Goal: Task Accomplishment & Management: Complete application form

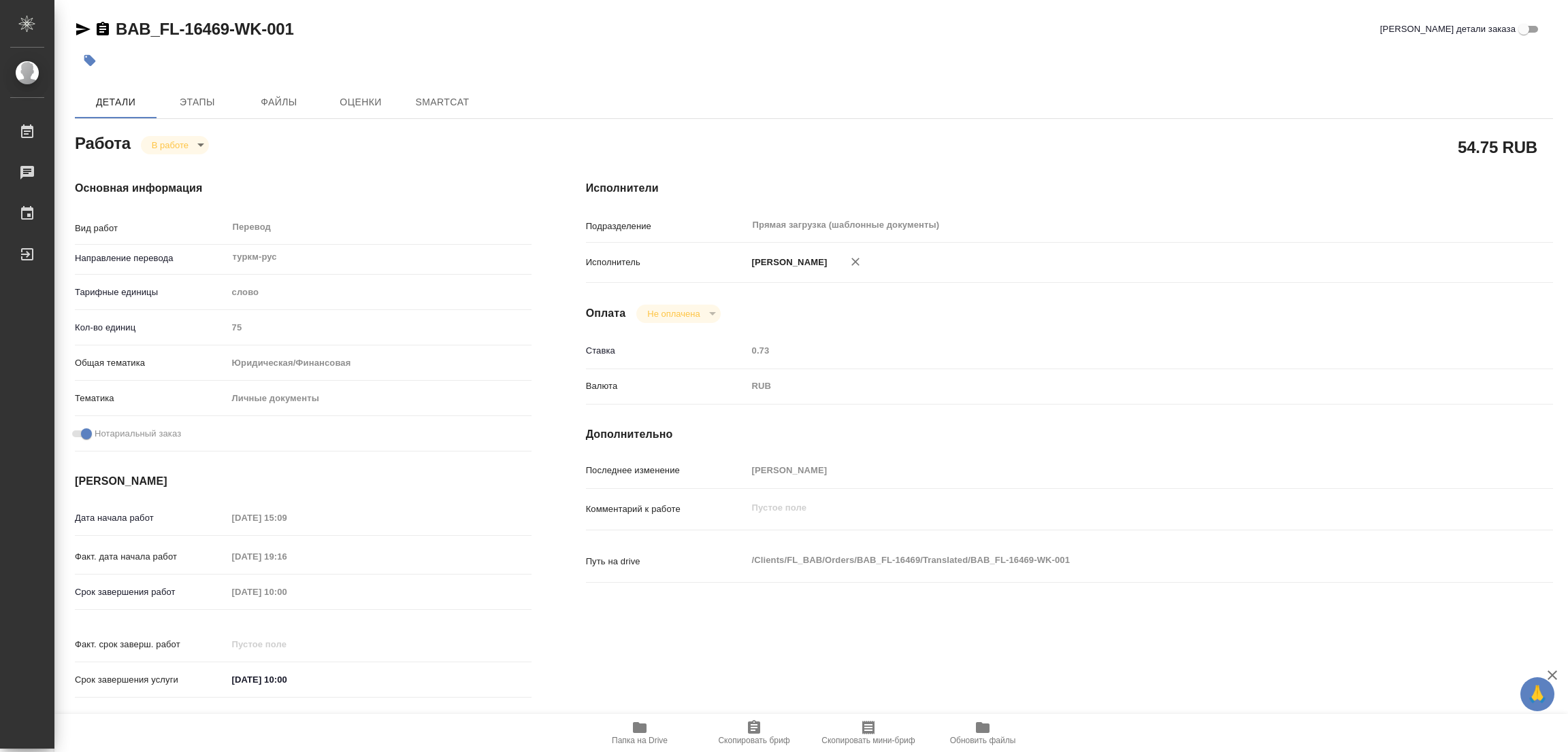
type textarea "x"
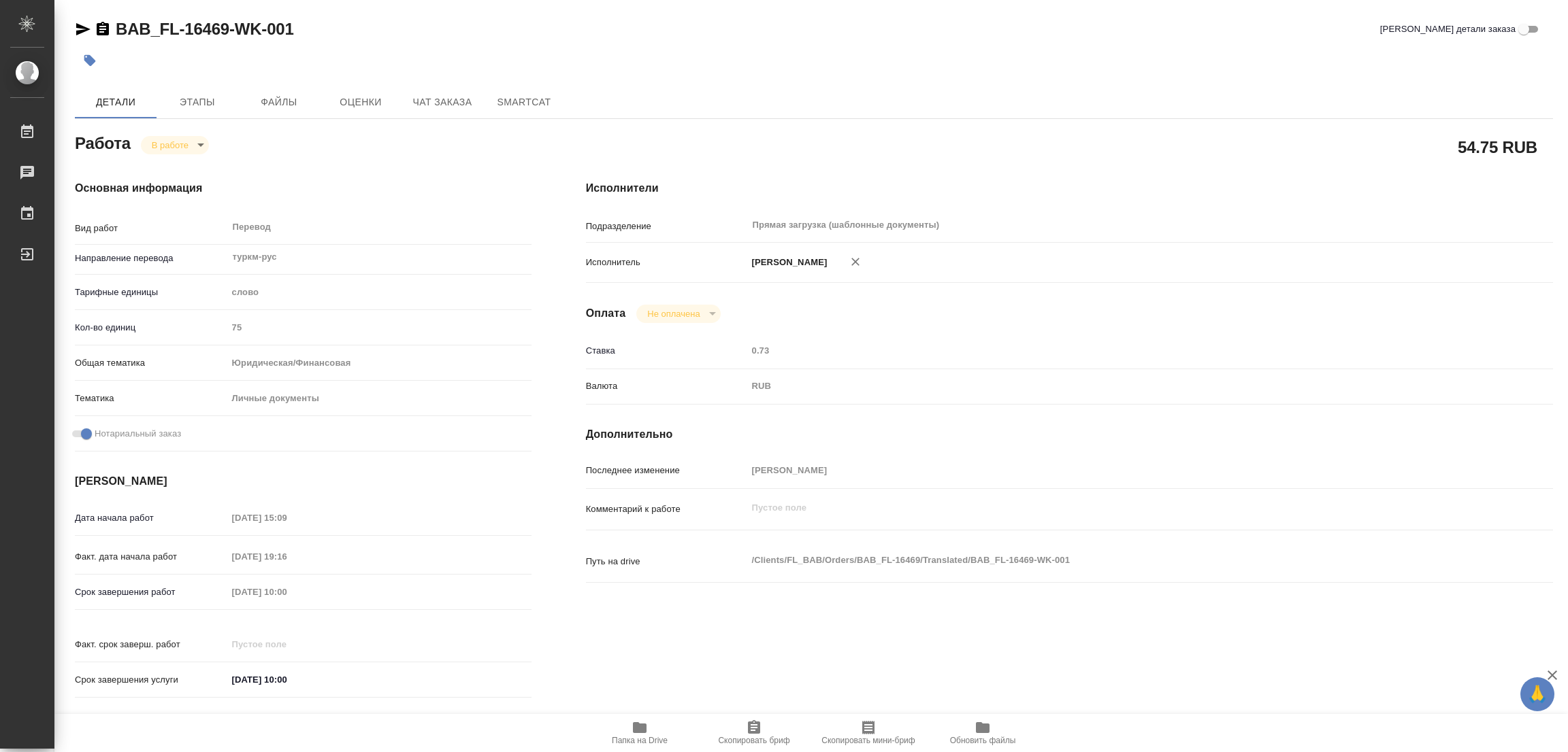
type textarea "x"
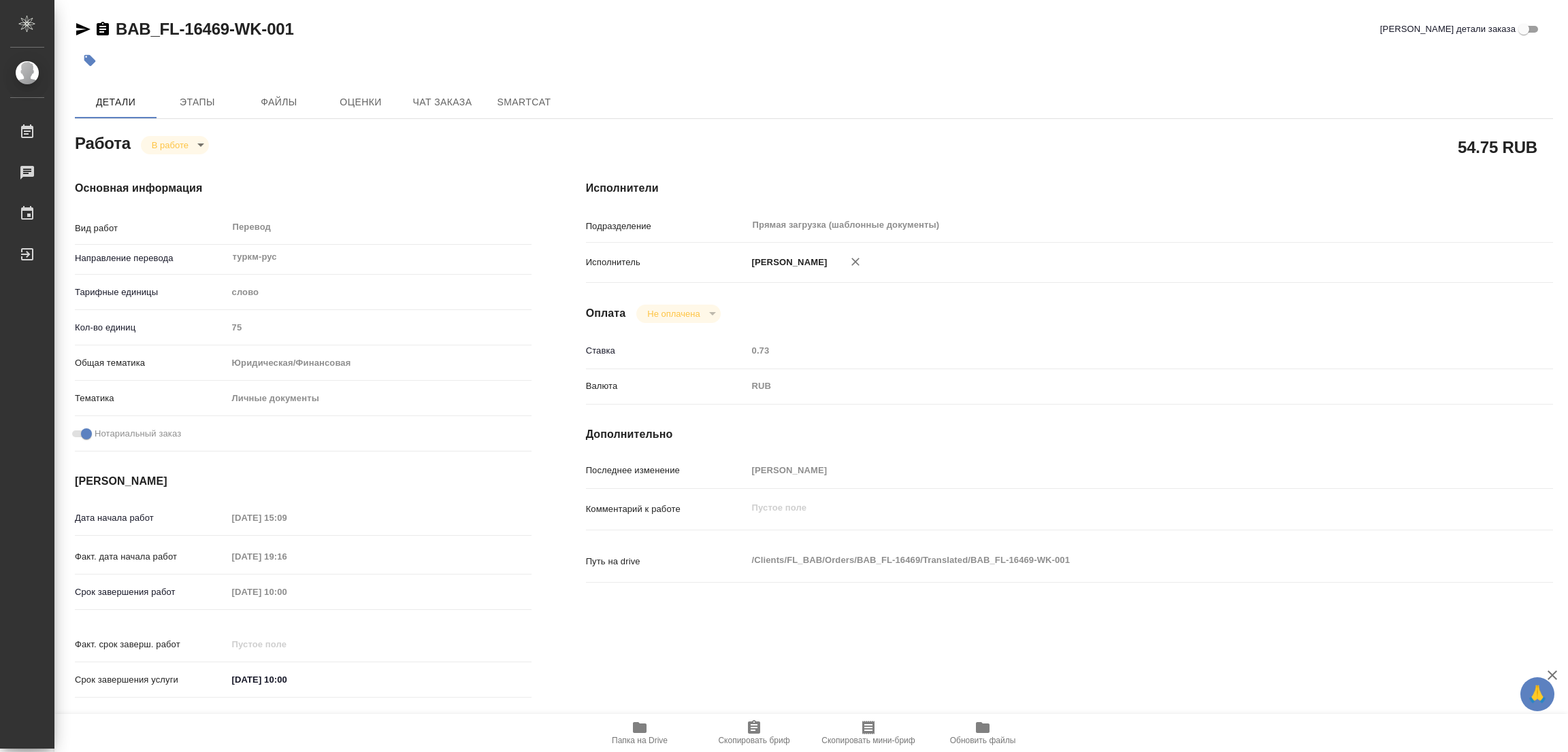
type textarea "x"
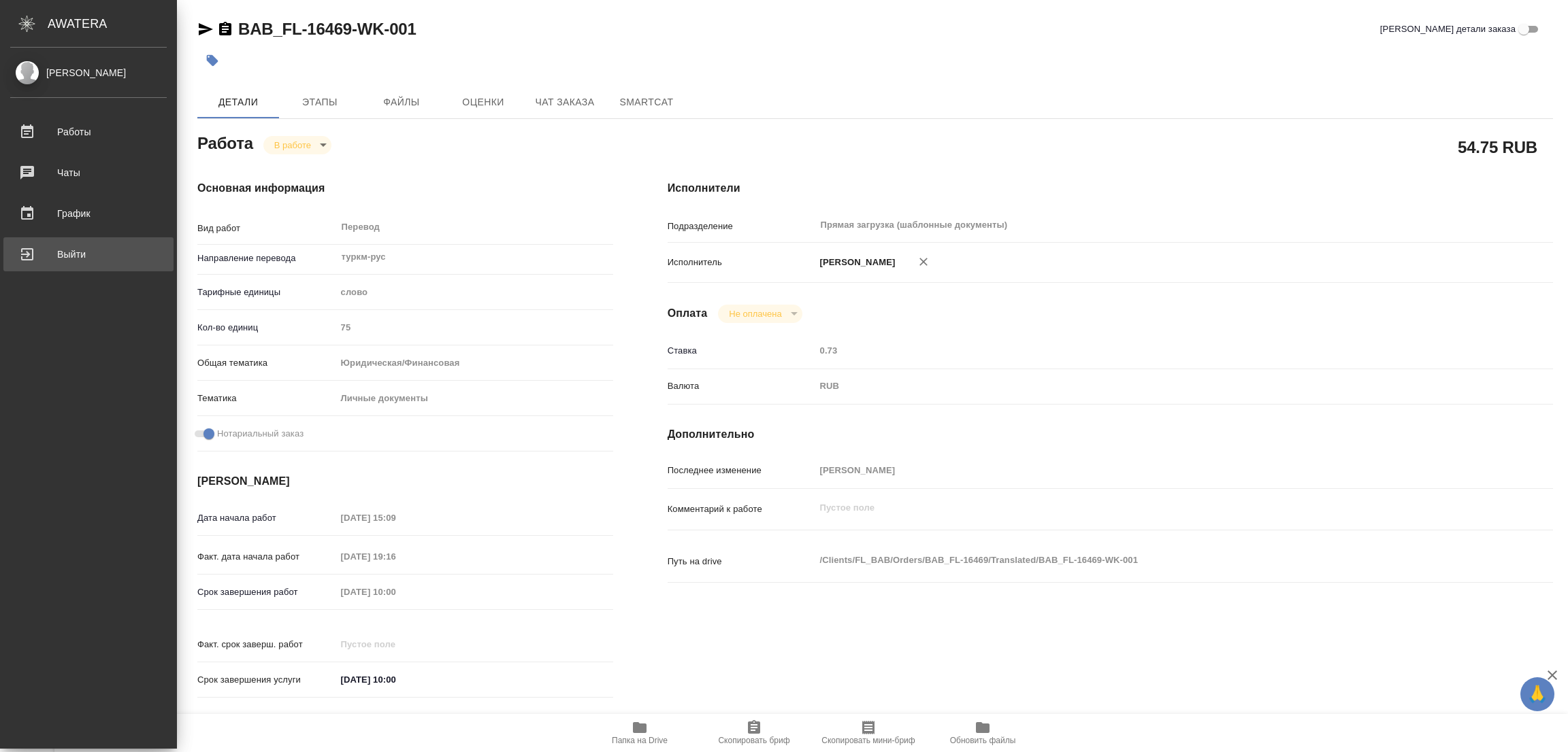
type textarea "x"
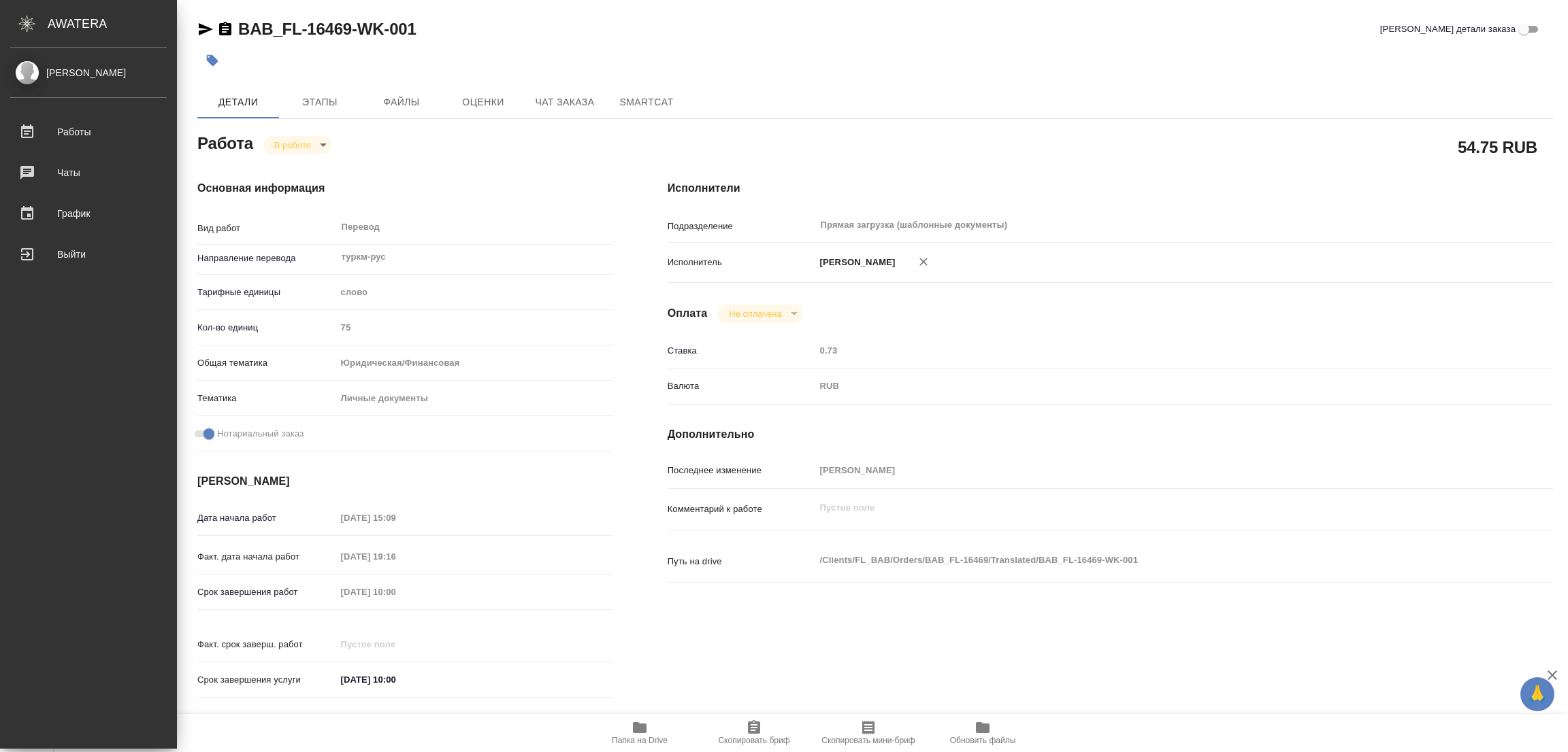
type textarea "x"
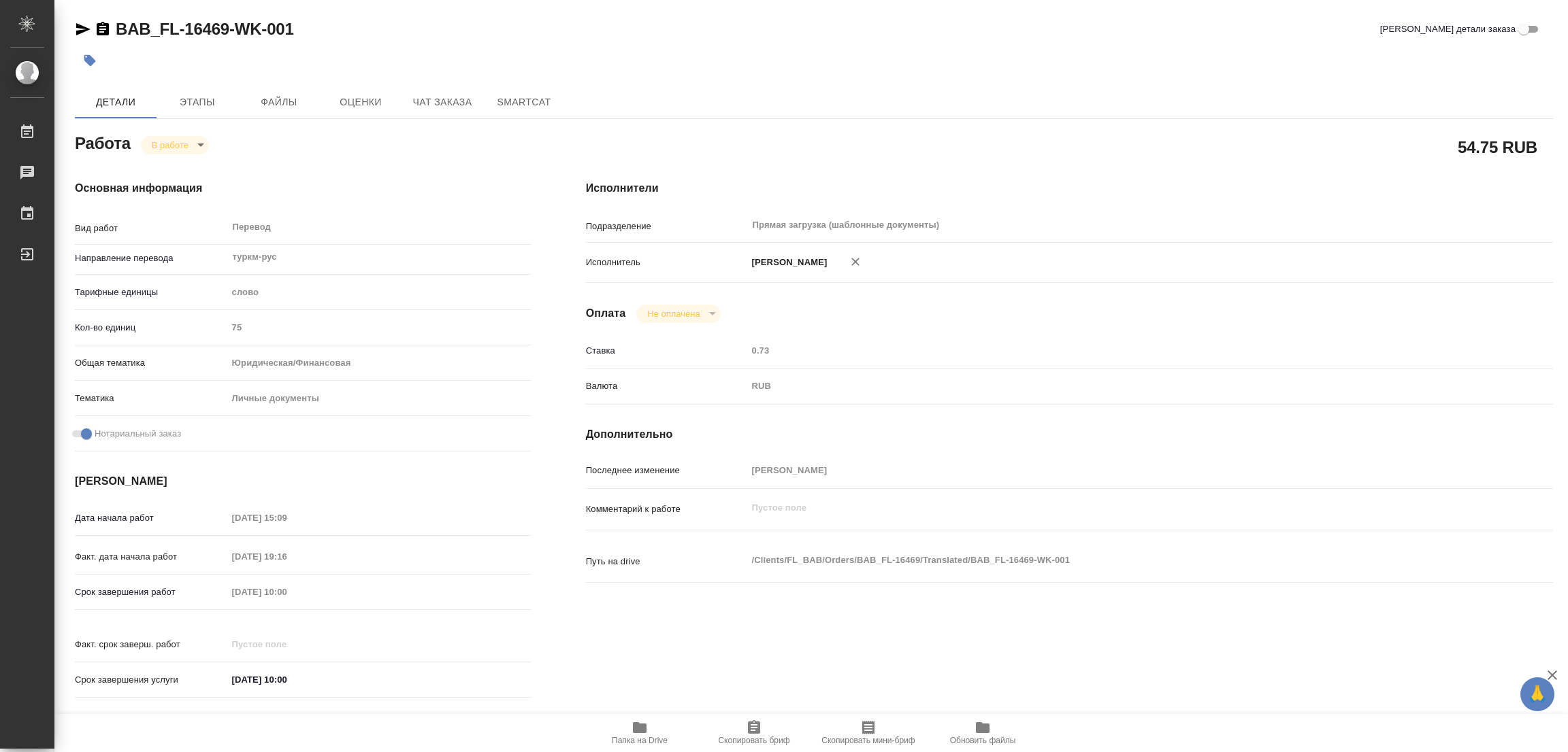
type textarea "x"
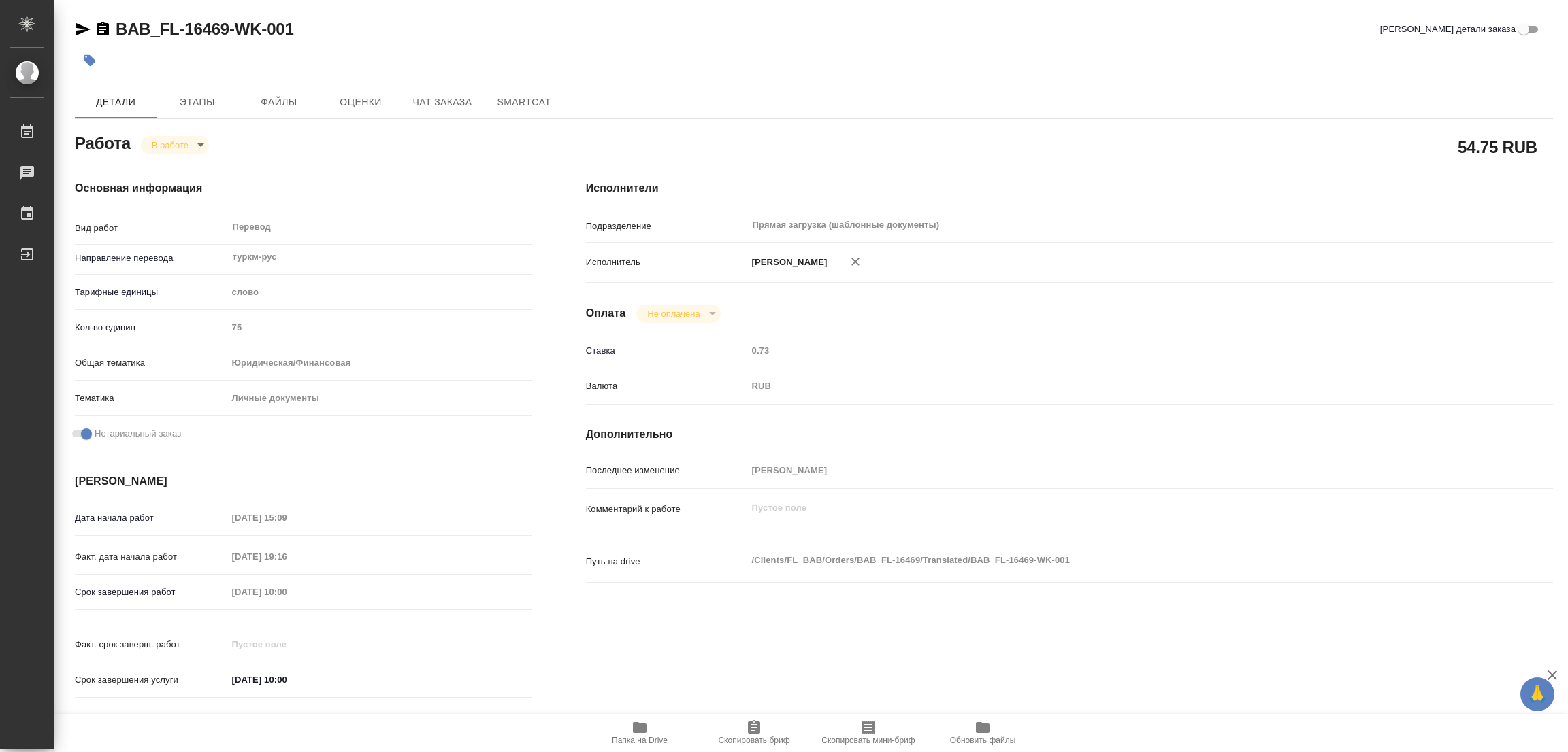
click at [631, 732] on span "Папка на Drive" at bounding box center [640, 732] width 98 height 25
click at [763, 22] on div "BAB_FL-16469-WK-001 Кратко детали заказа" at bounding box center [813, 29] width 1478 height 22
click at [173, 138] on body "🙏 .cls-1 fill:#fff; AWATERA [PERSON_NAME] Работы 0 Чаты График Выйти BAB_FL-164…" at bounding box center [784, 376] width 1568 height 752
click at [178, 167] on button "Выполнен" at bounding box center [176, 167] width 50 height 15
type textarea "x"
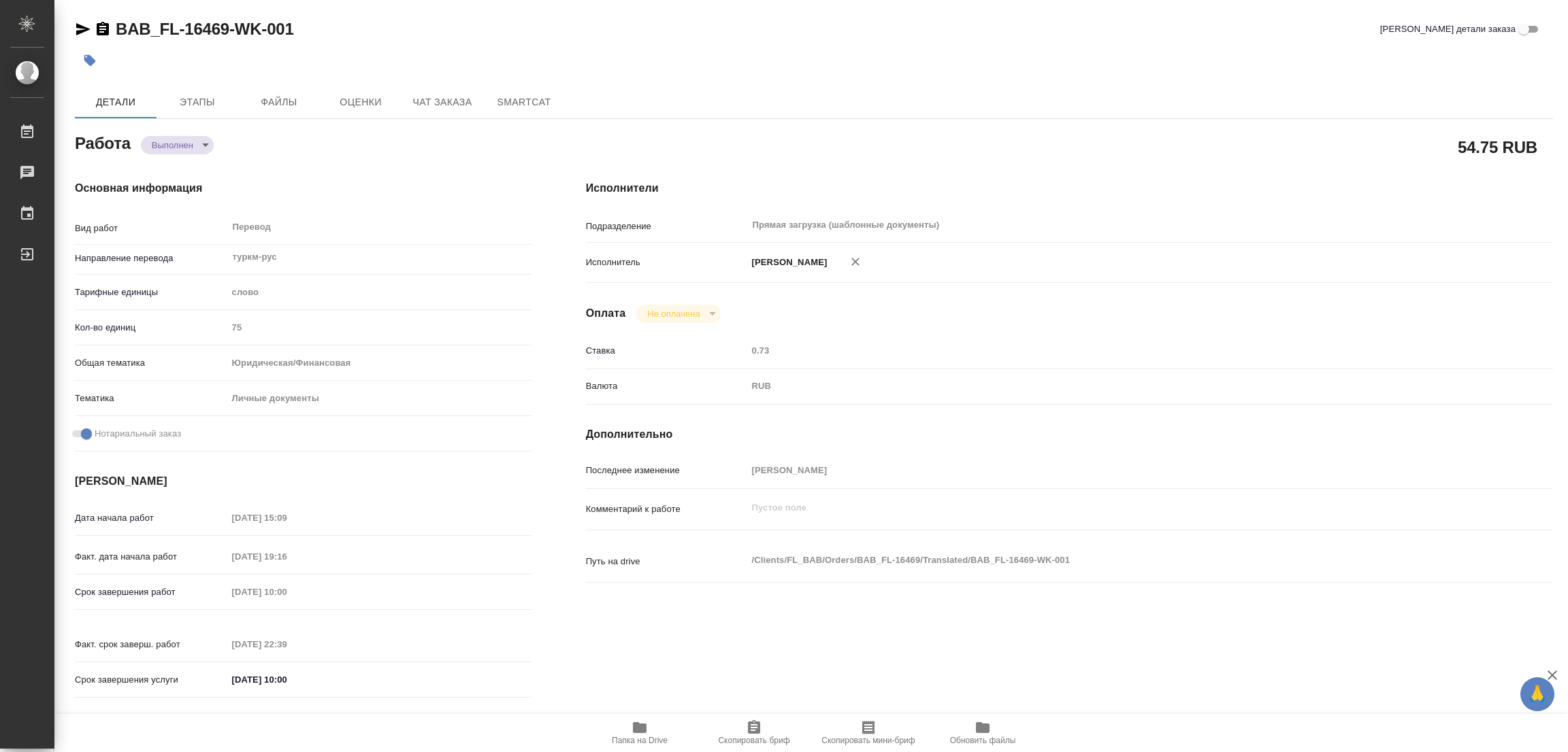
type textarea "x"
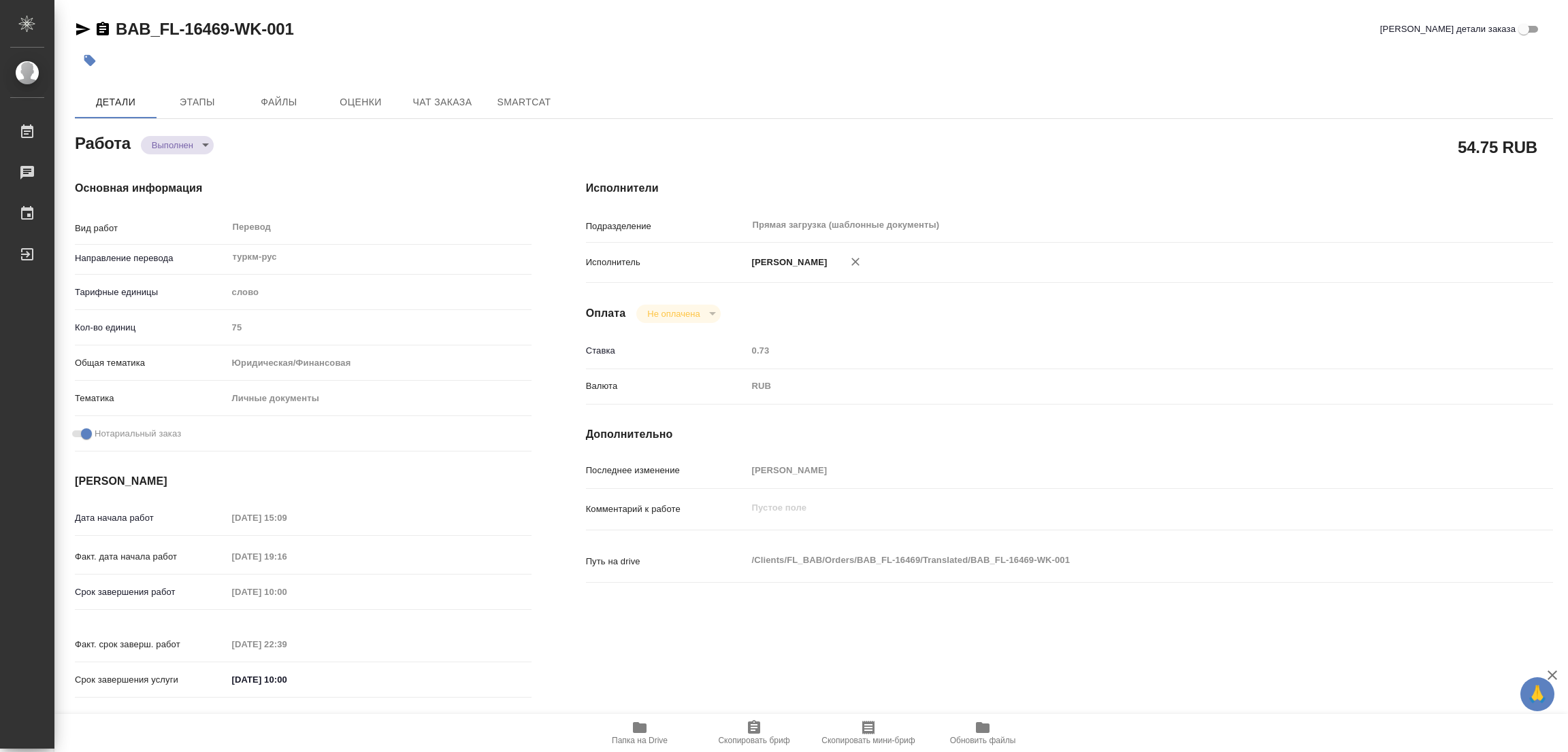
type textarea "x"
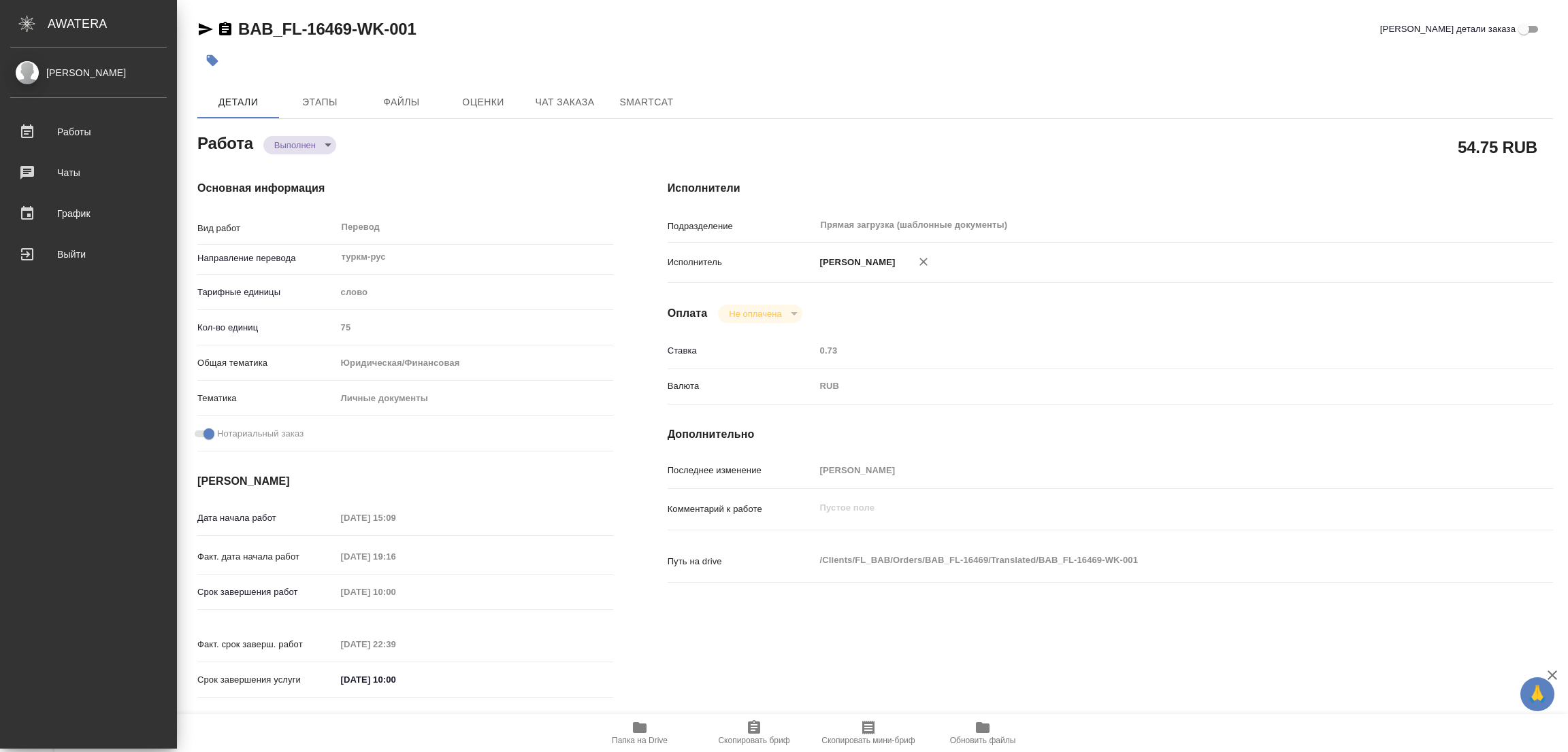
type textarea "x"
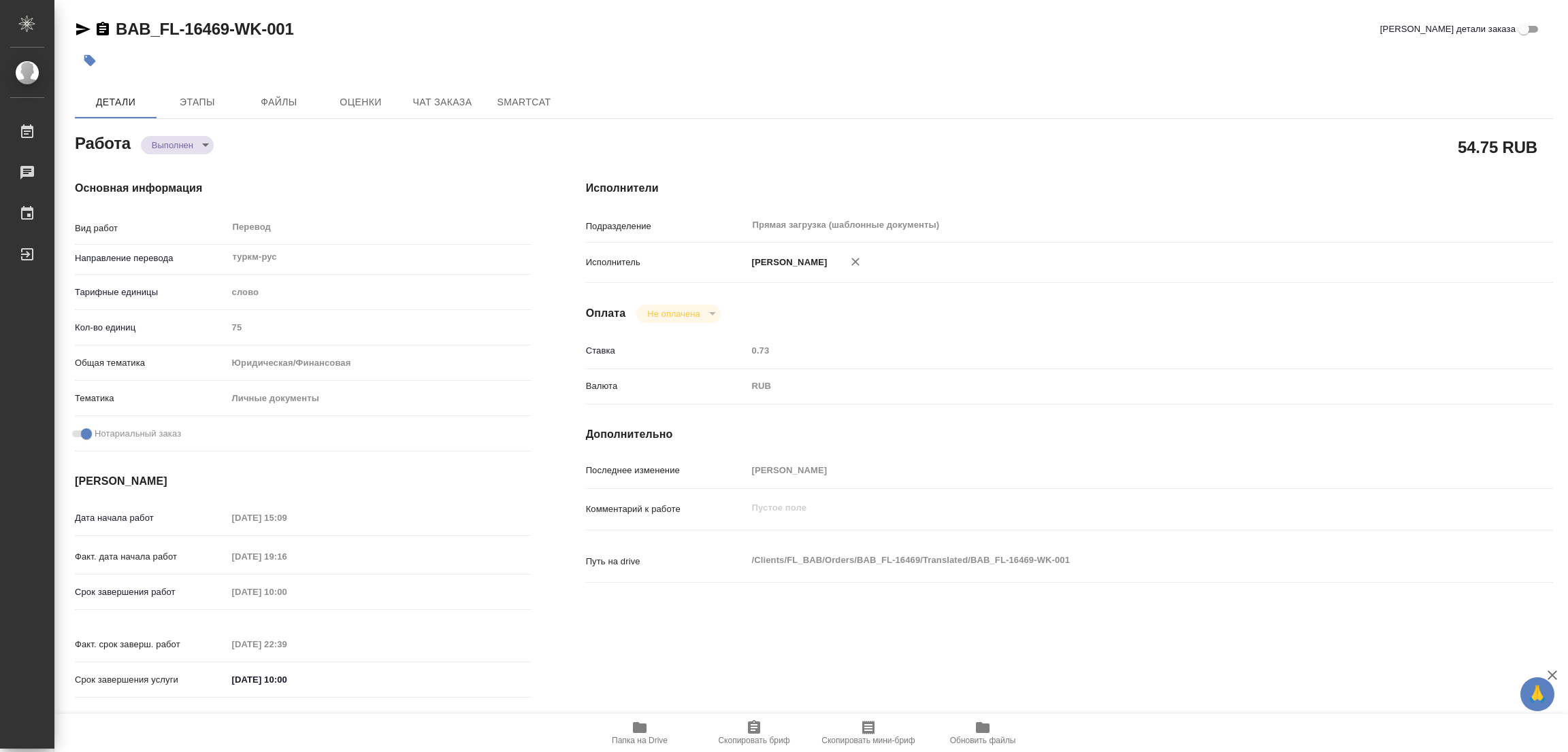
type textarea "x"
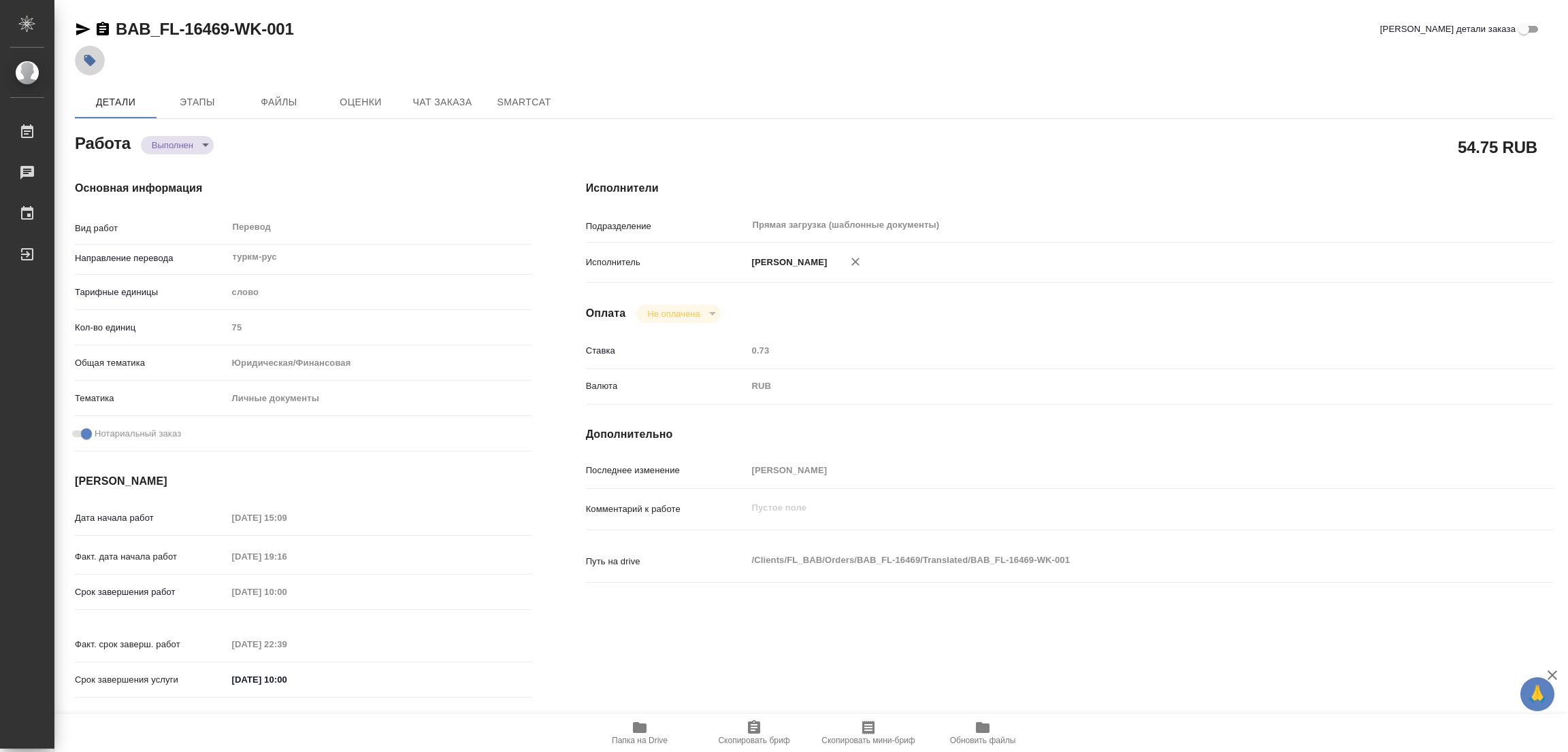
click at [95, 62] on icon "button" at bounding box center [89, 60] width 11 height 11
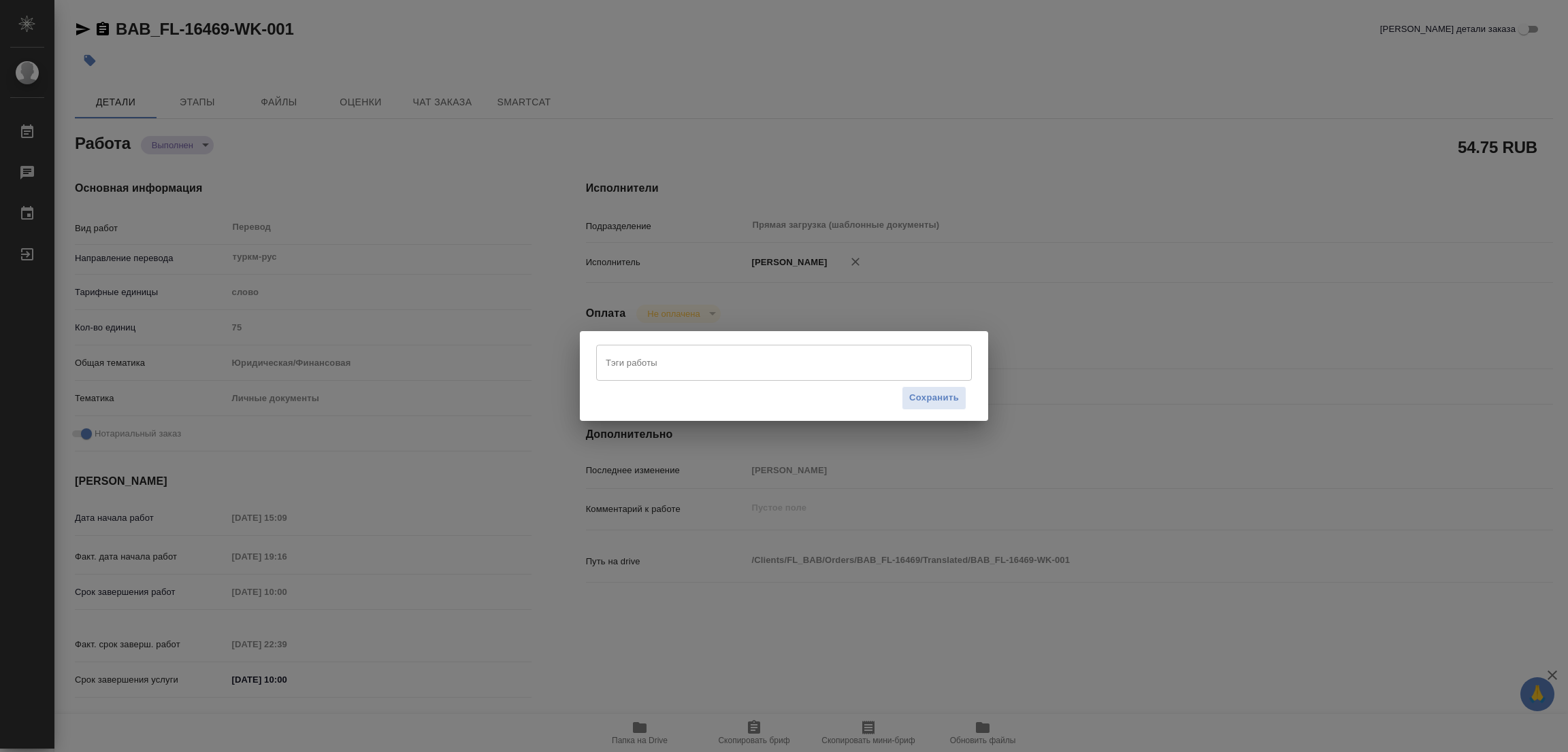
click at [693, 367] on input "Тэги работы" at bounding box center [771, 362] width 338 height 23
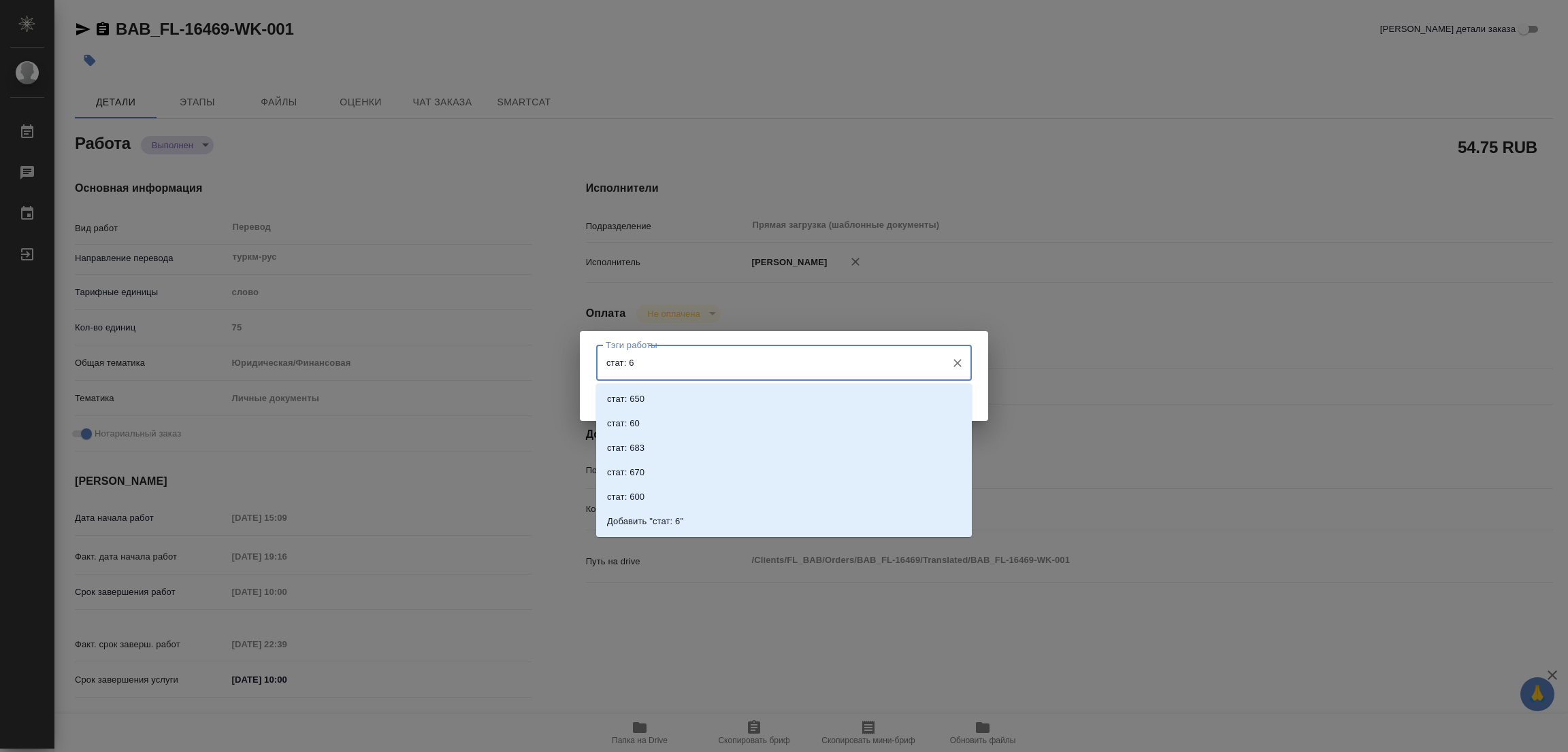
type input "стат: 60"
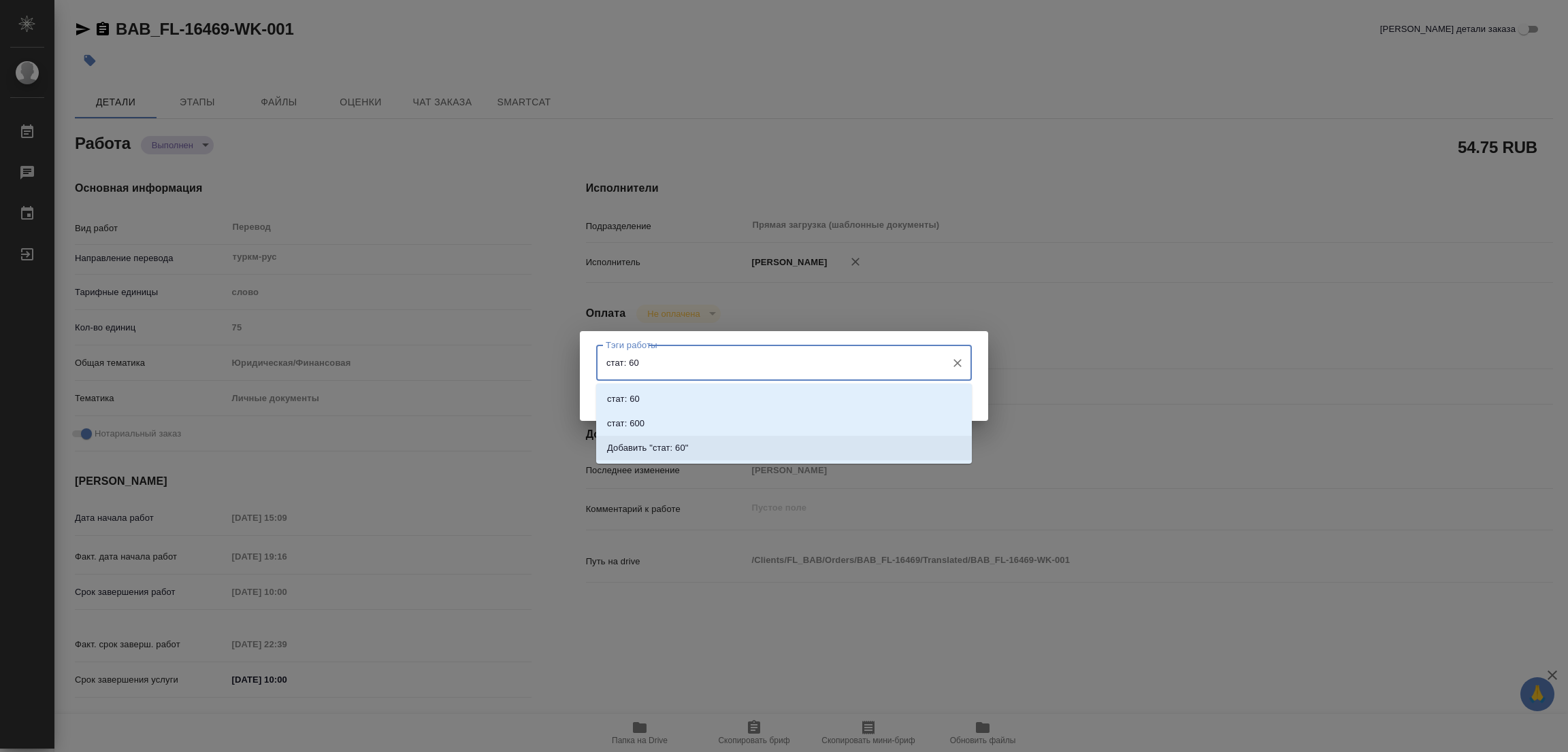
click at [645, 449] on p "Добавить "стат: 60"" at bounding box center [647, 449] width 82 height 14
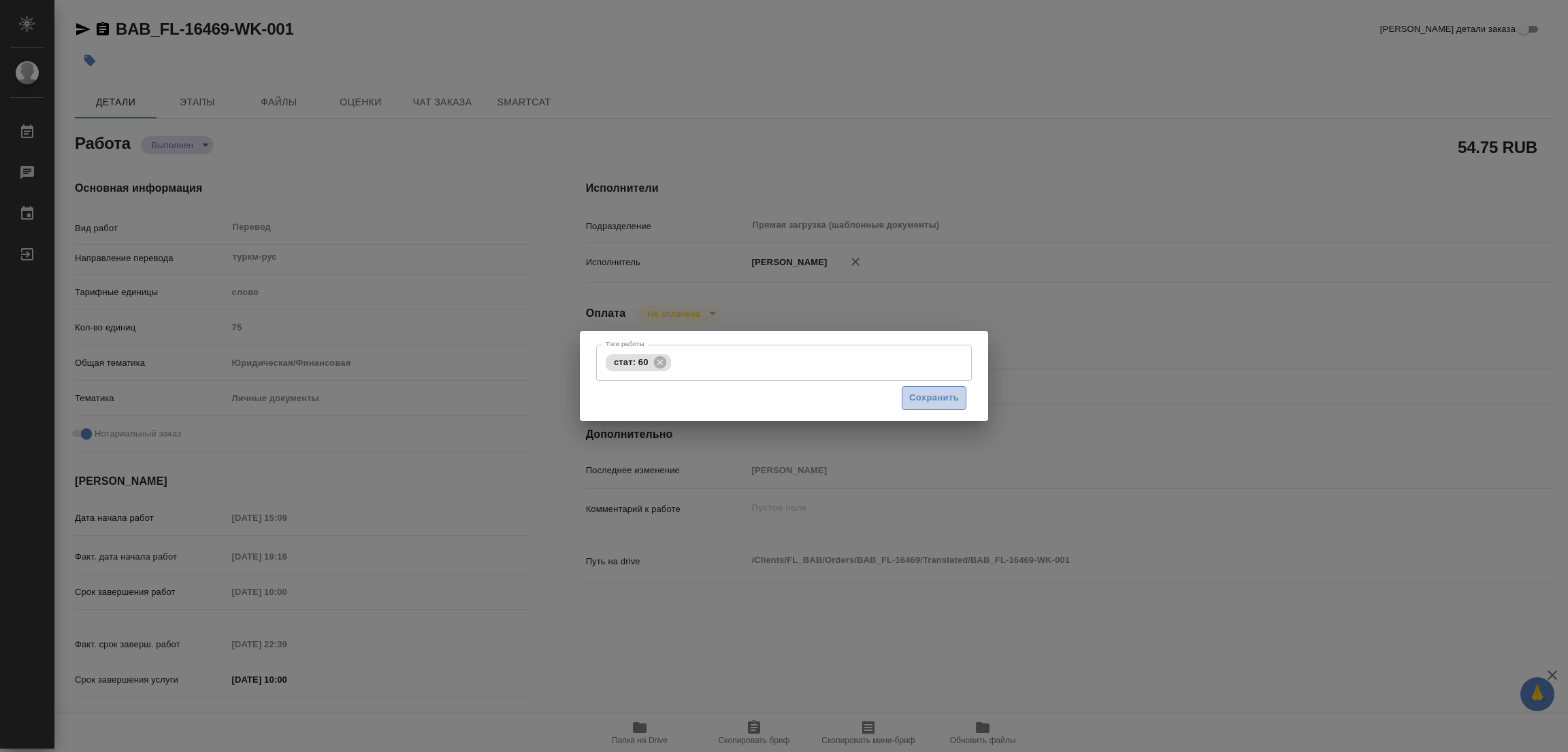
click at [922, 396] on span "Сохранить" at bounding box center [934, 398] width 50 height 16
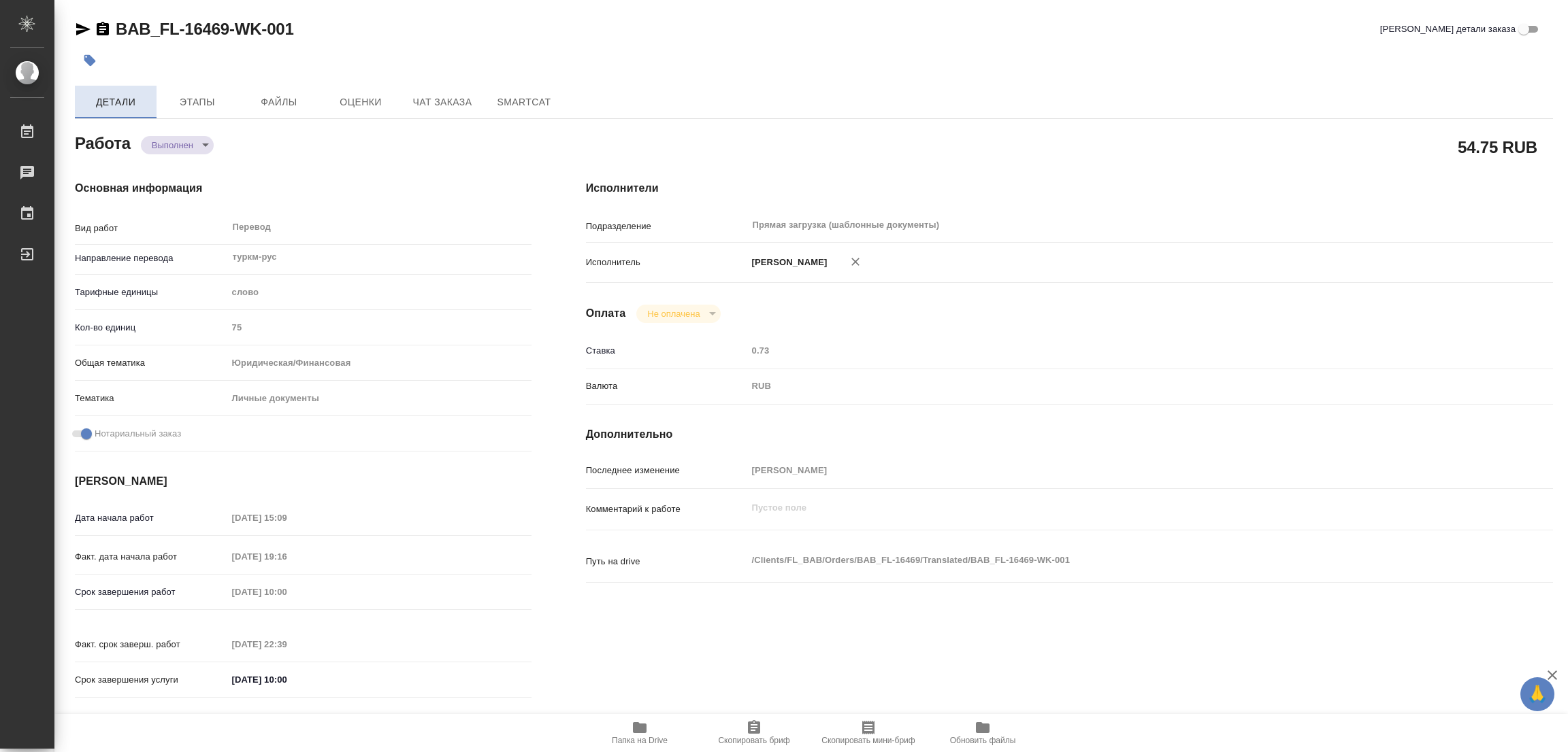
type input "completed"
type textarea "Перевод"
type textarea "x"
type input "туркм-рус"
type input "5a8b1489cc6b4906c91bfd90"
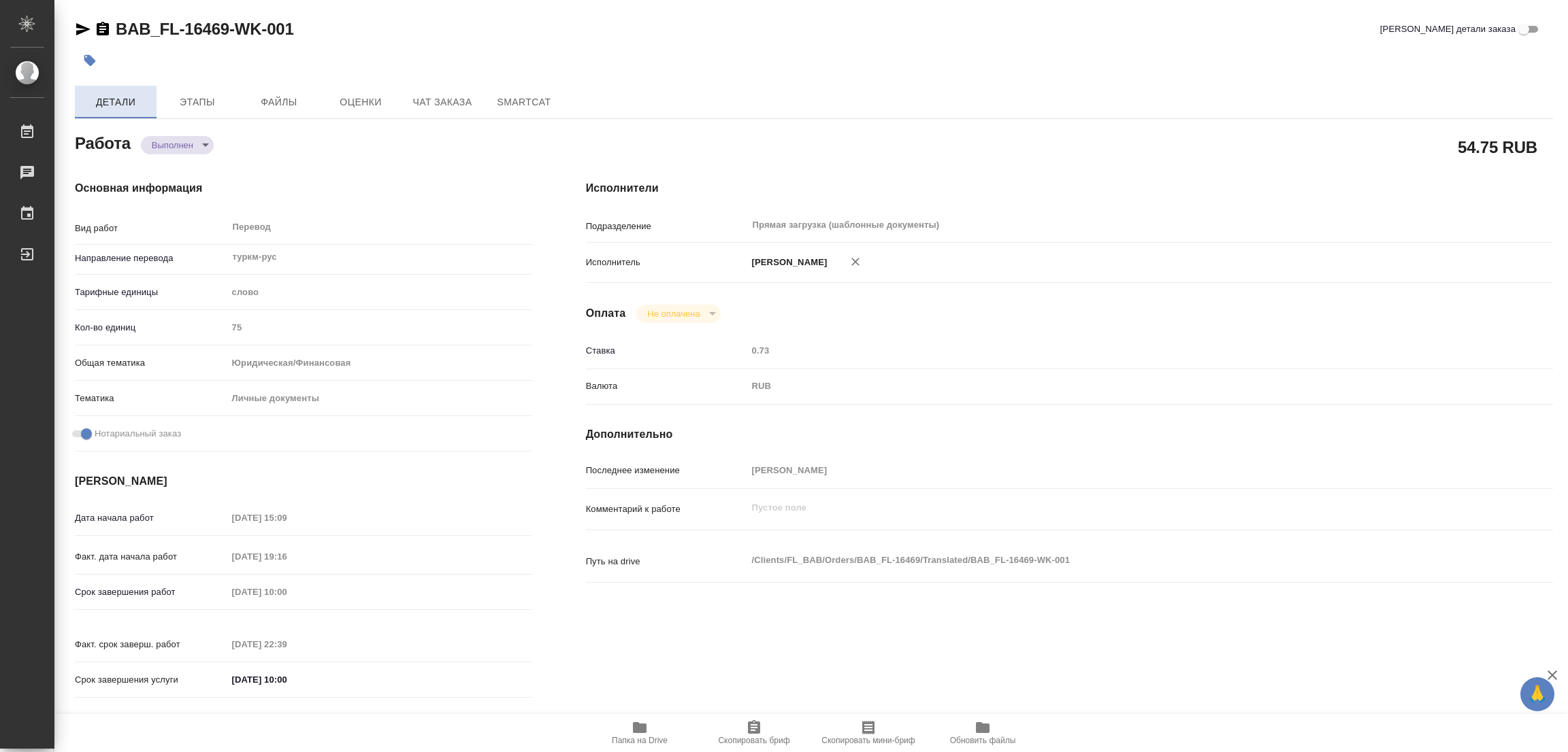
type input "75"
type input "yr-fn"
type input "5a8b8b956a9677013d343cfe"
checkbox input "true"
type input "[DATE] 15:09"
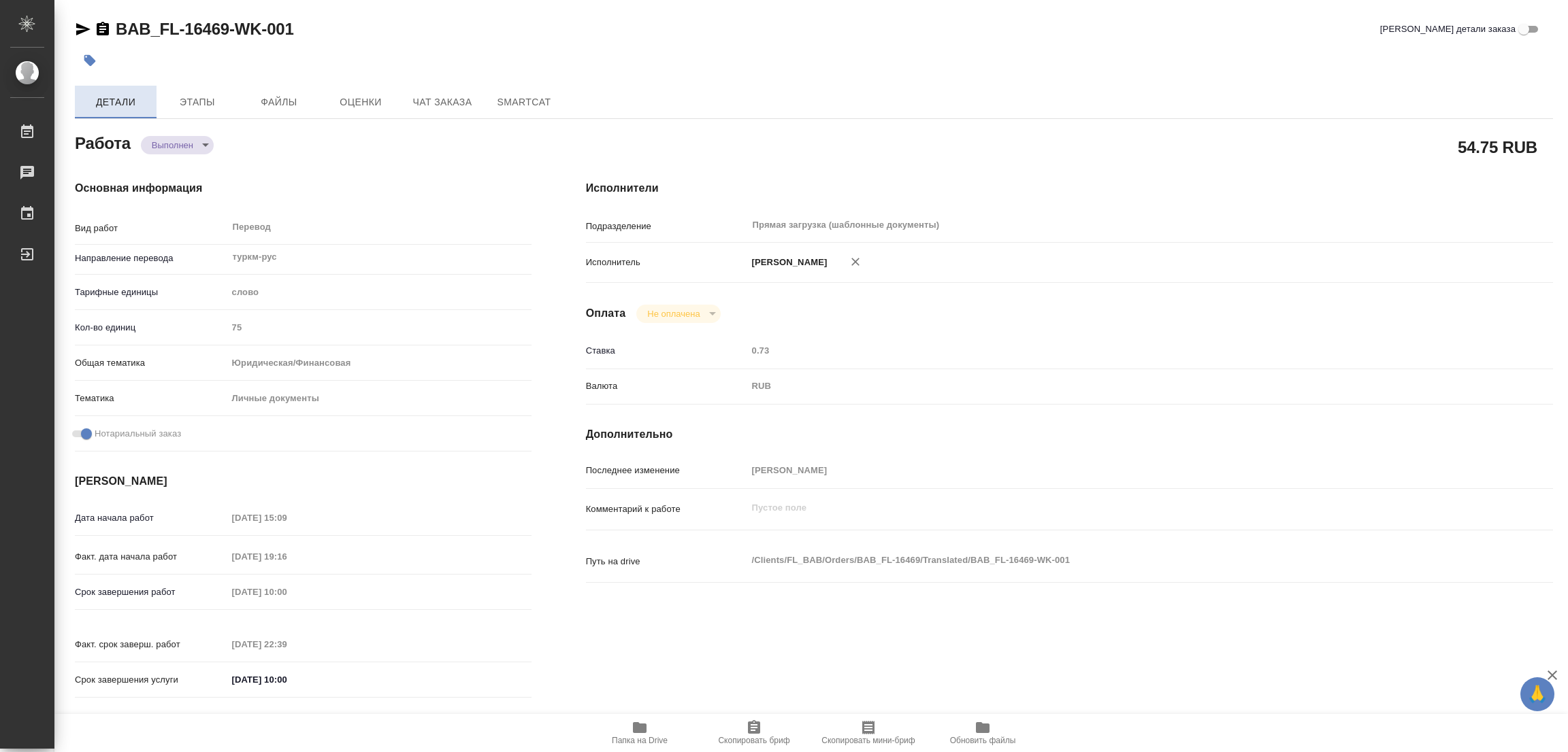
type input "[DATE] 19:16"
type input "[DATE] 10:00"
type input "[DATE] 22:39"
type input "[DATE] 10:00"
type input "Прямая загрузка (шаблонные документы)"
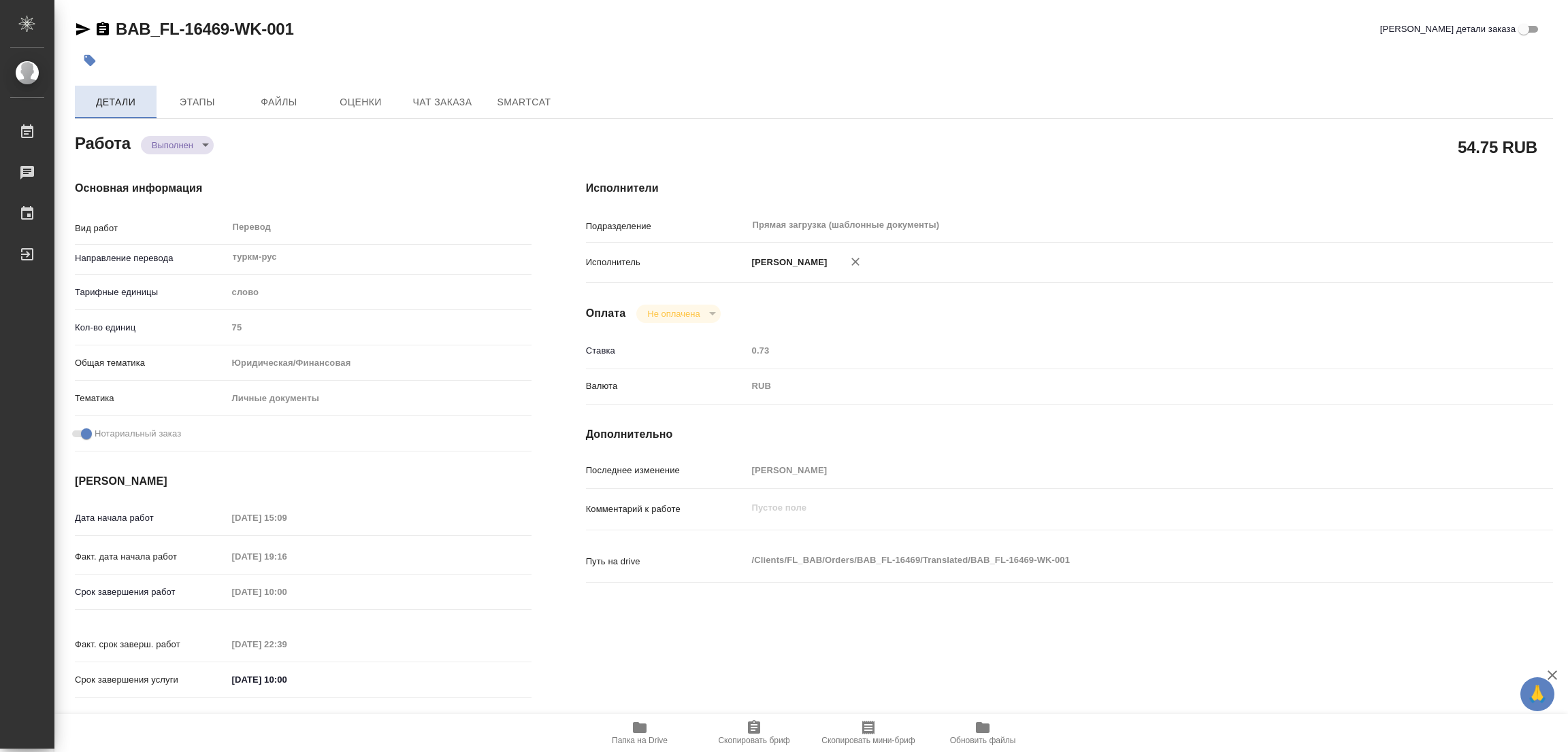
type input "notPayed"
type input "0.73"
type input "RUB"
type input "[PERSON_NAME]"
type textarea "x"
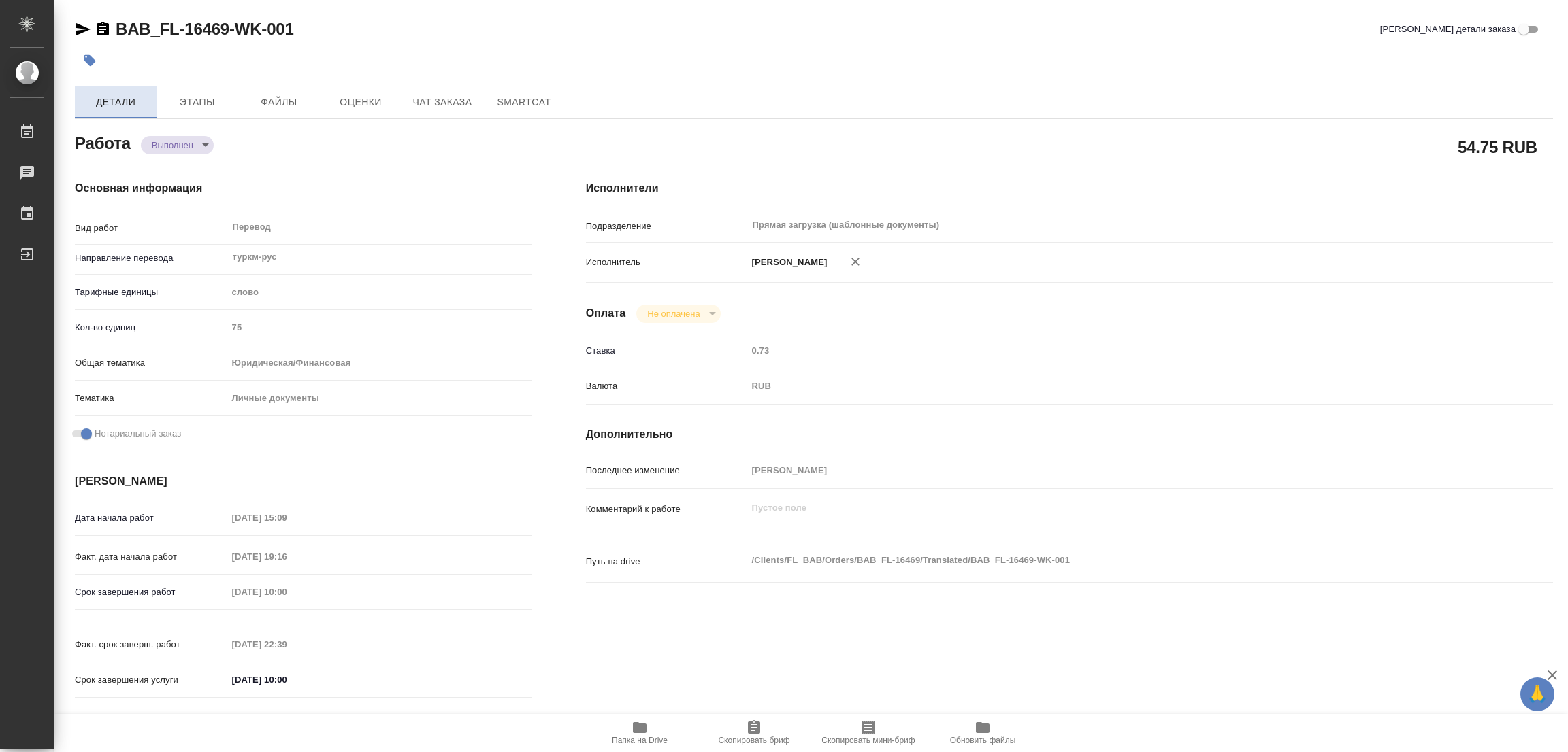
type textarea "/Clients/FL_BAB/Orders/BAB_FL-16469/Translated/BAB_FL-16469-WK-001"
type textarea "x"
type input "BAB_FL-16469"
type input "Перевод печати"
type input "Перевод, Приёмка по качеству"
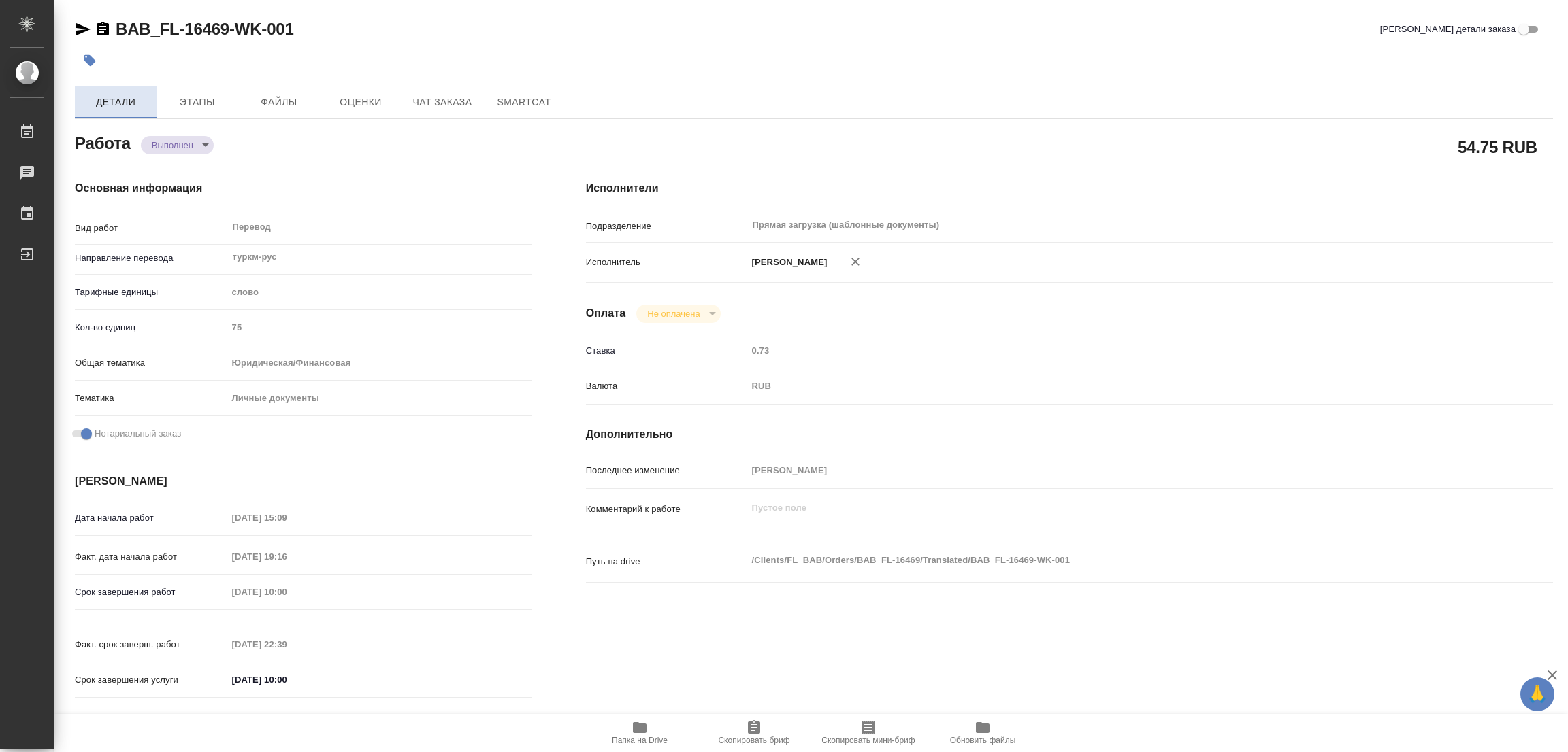
type input "[PERSON_NAME]"
type input "/Clients/FL_BAB/Orders/BAB_FL-16469"
type textarea "x"
type textarea "переводим только печати"
type textarea "x"
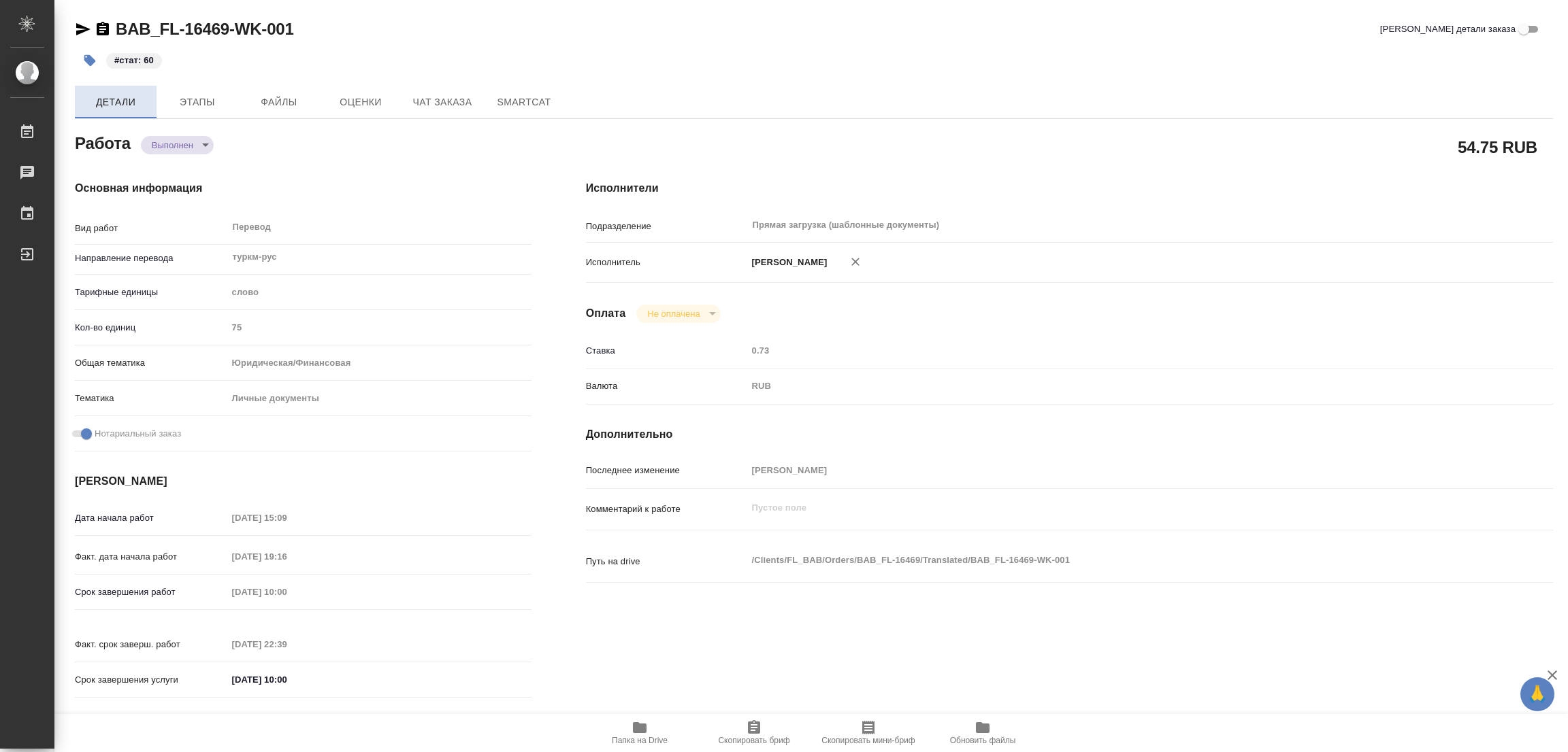
type textarea "x"
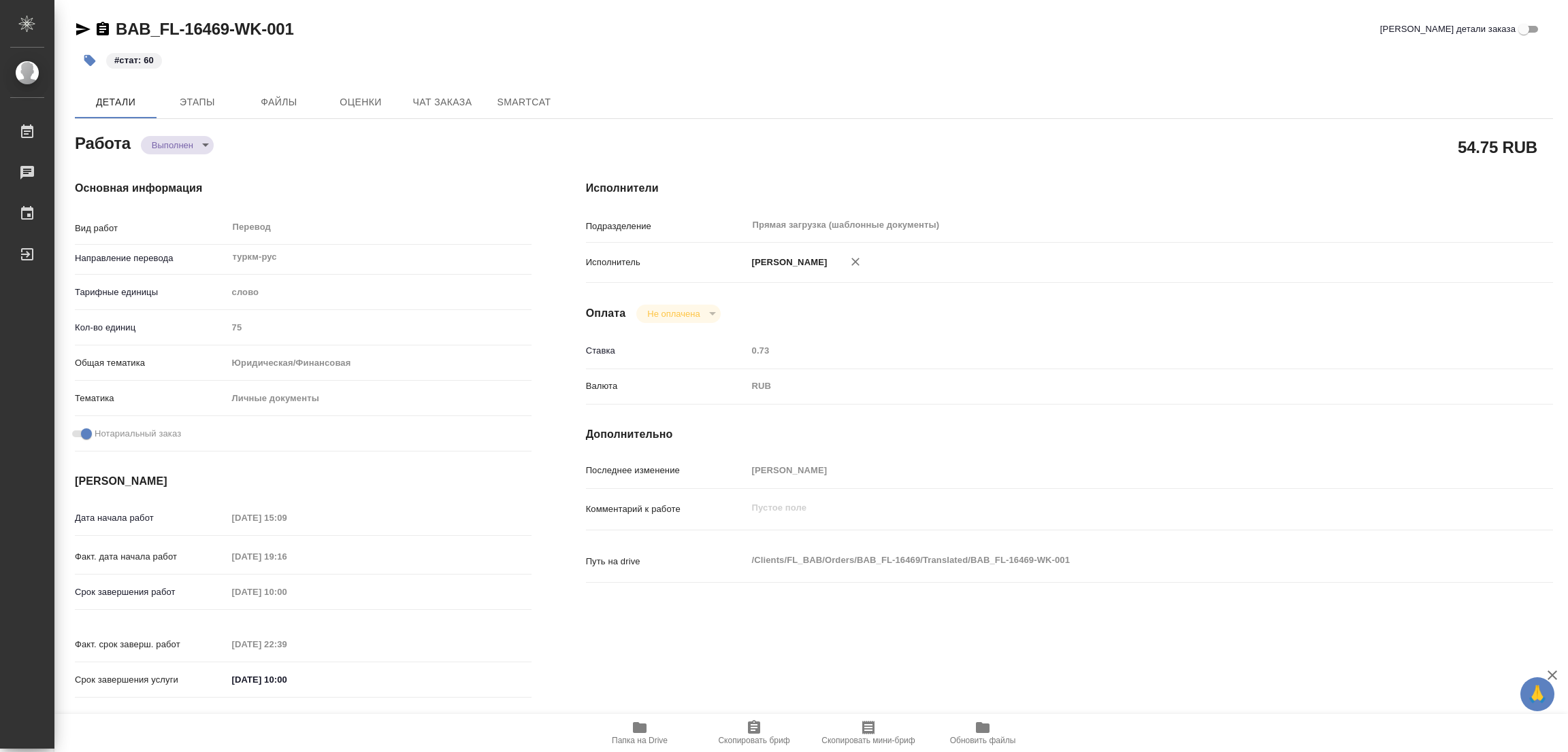
type textarea "x"
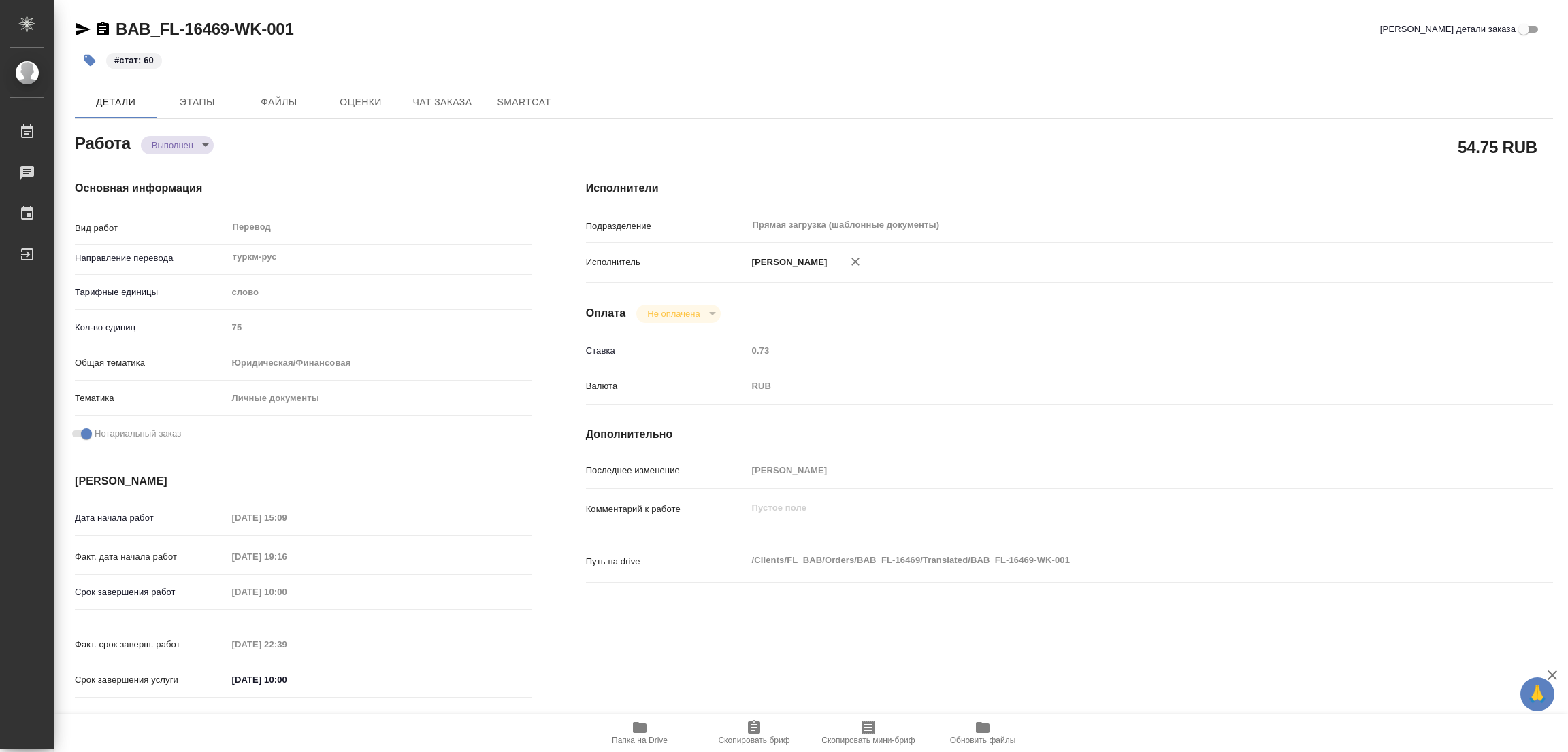
type textarea "x"
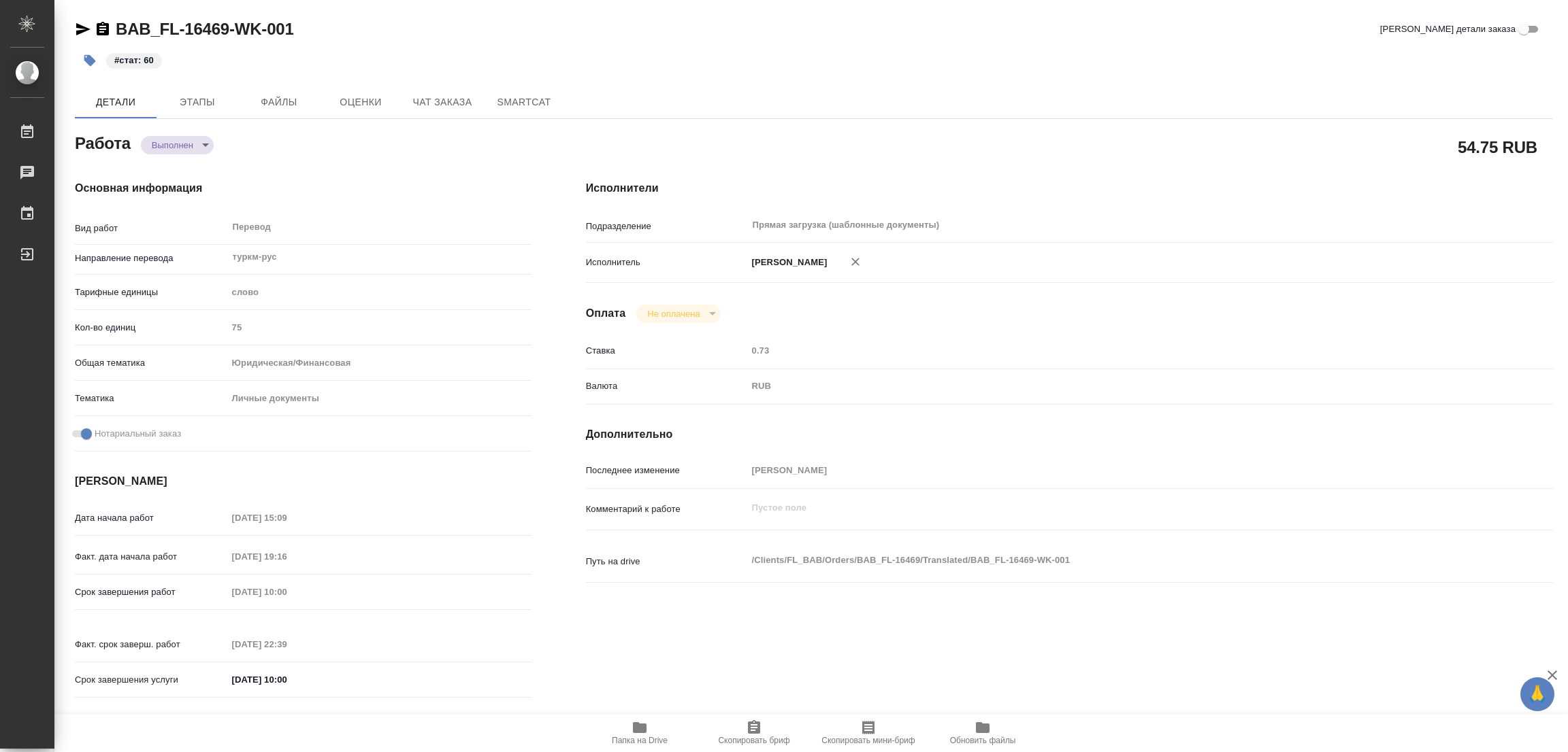
type textarea "x"
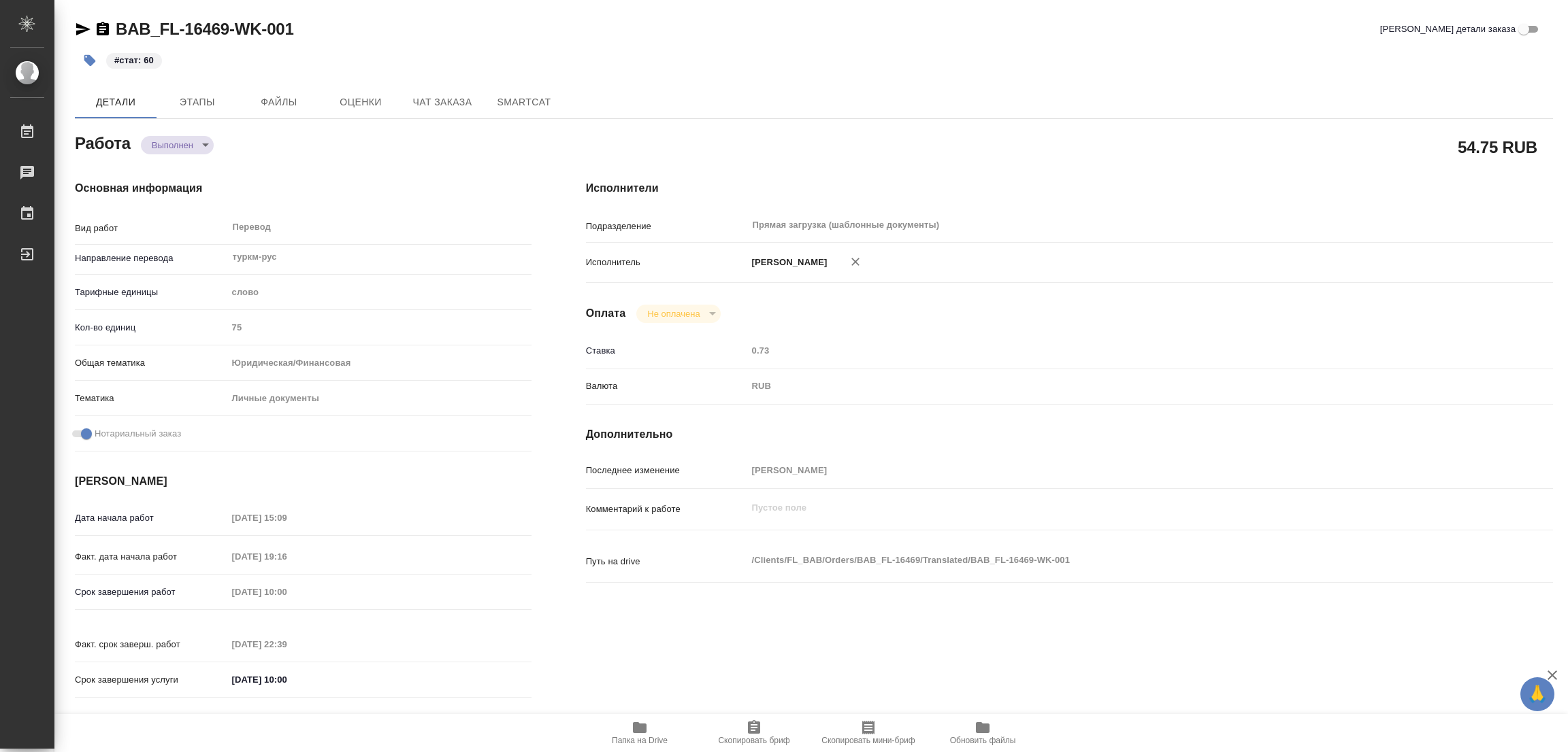
click at [795, 56] on div "#стат: 60" at bounding box center [567, 60] width 986 height 30
type textarea "x"
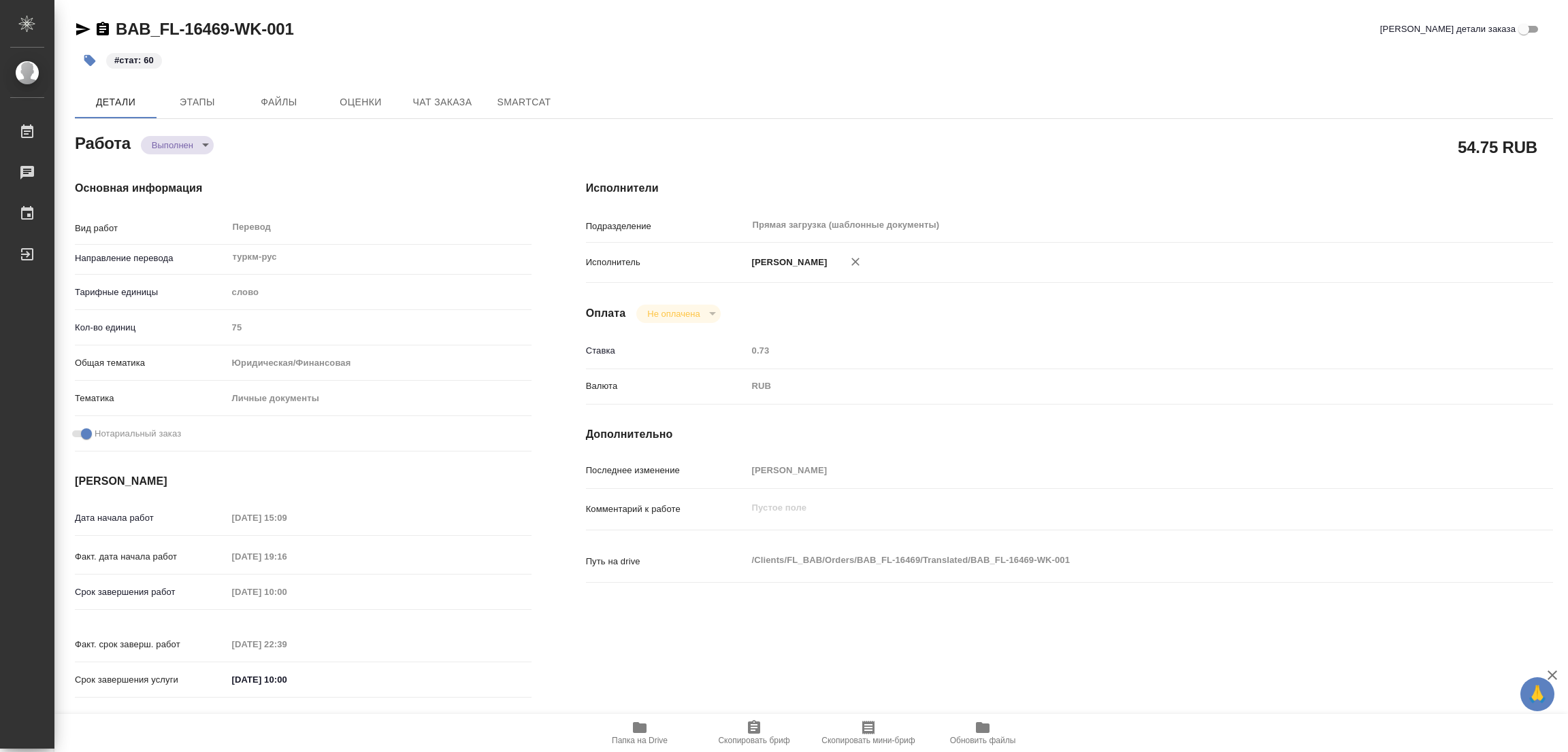
type textarea "x"
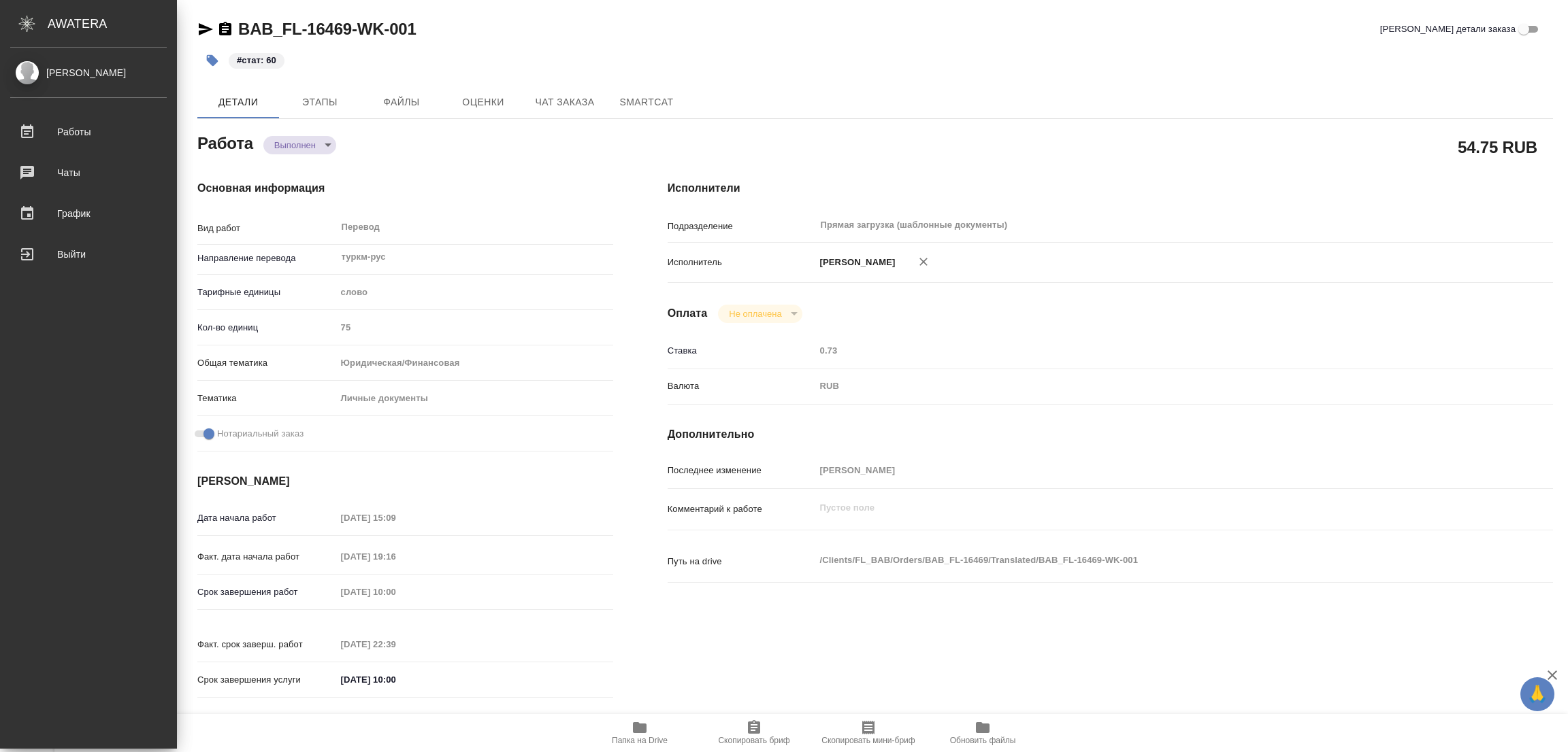
type textarea "x"
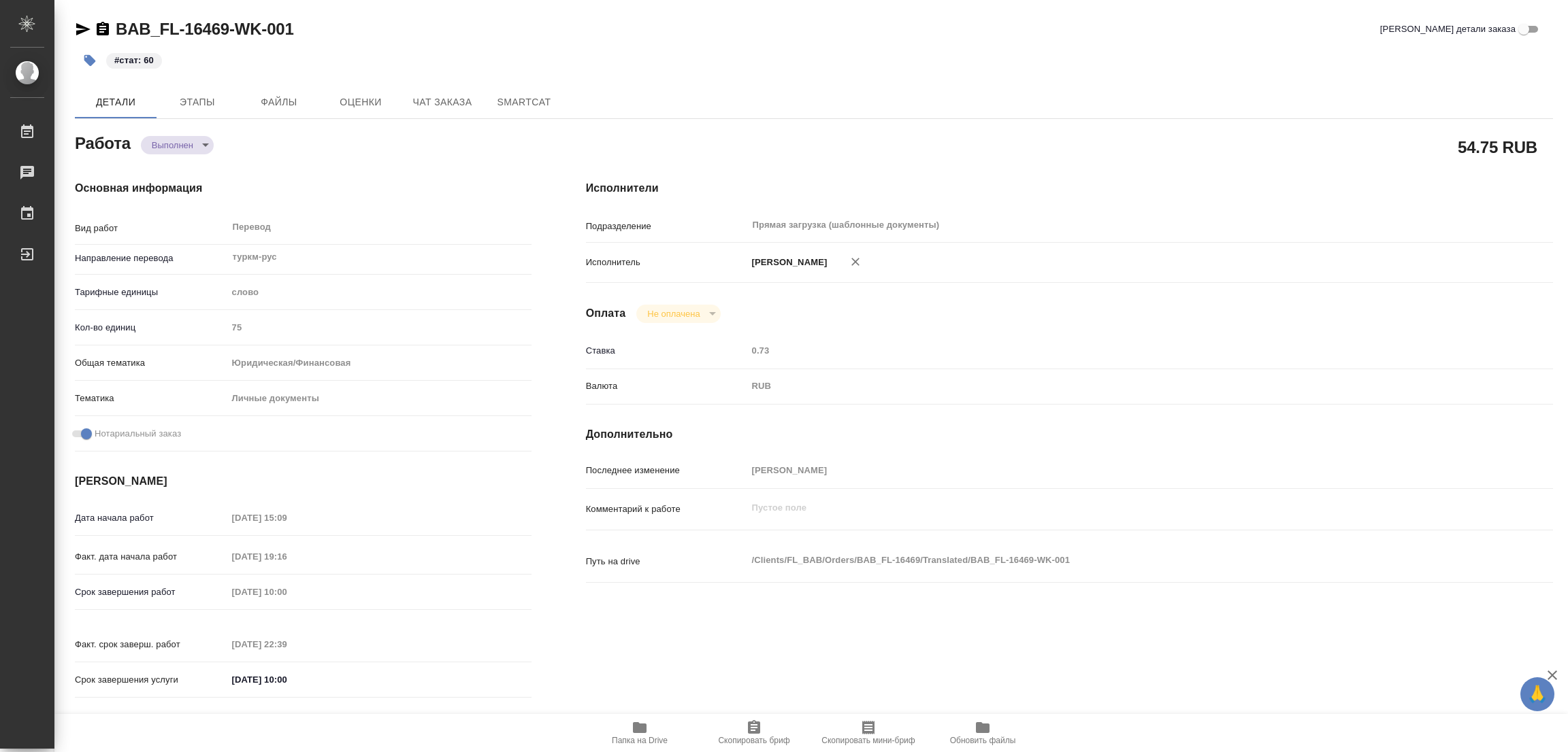
click at [1151, 160] on div "Исполнители Подразделение Прямая загрузка (шаблонные документы) ​ Исполнитель […" at bounding box center [1069, 443] width 1022 height 581
